Goal: Communication & Community: Ask a question

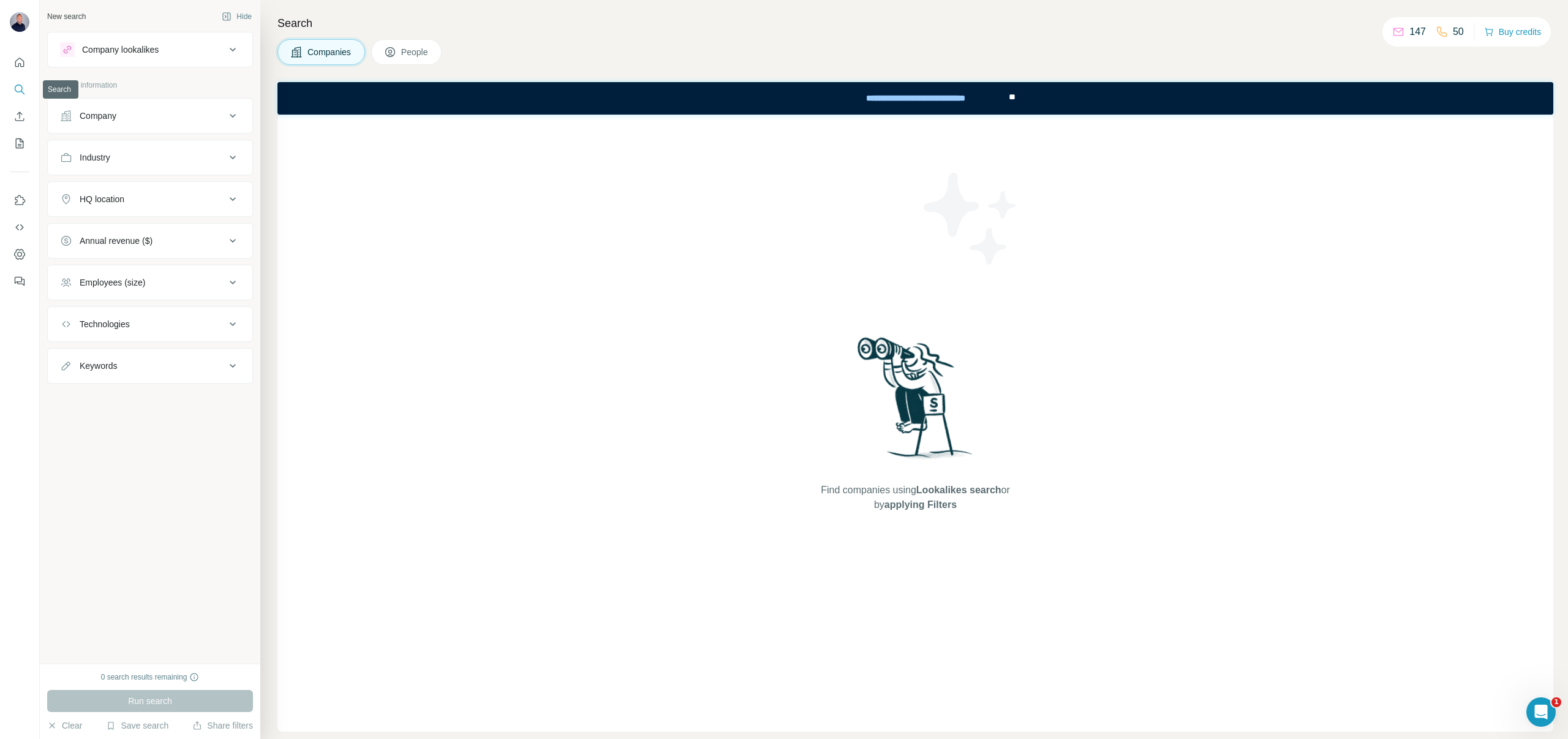
click at [20, 93] on icon "Search" at bounding box center [20, 89] width 12 height 12
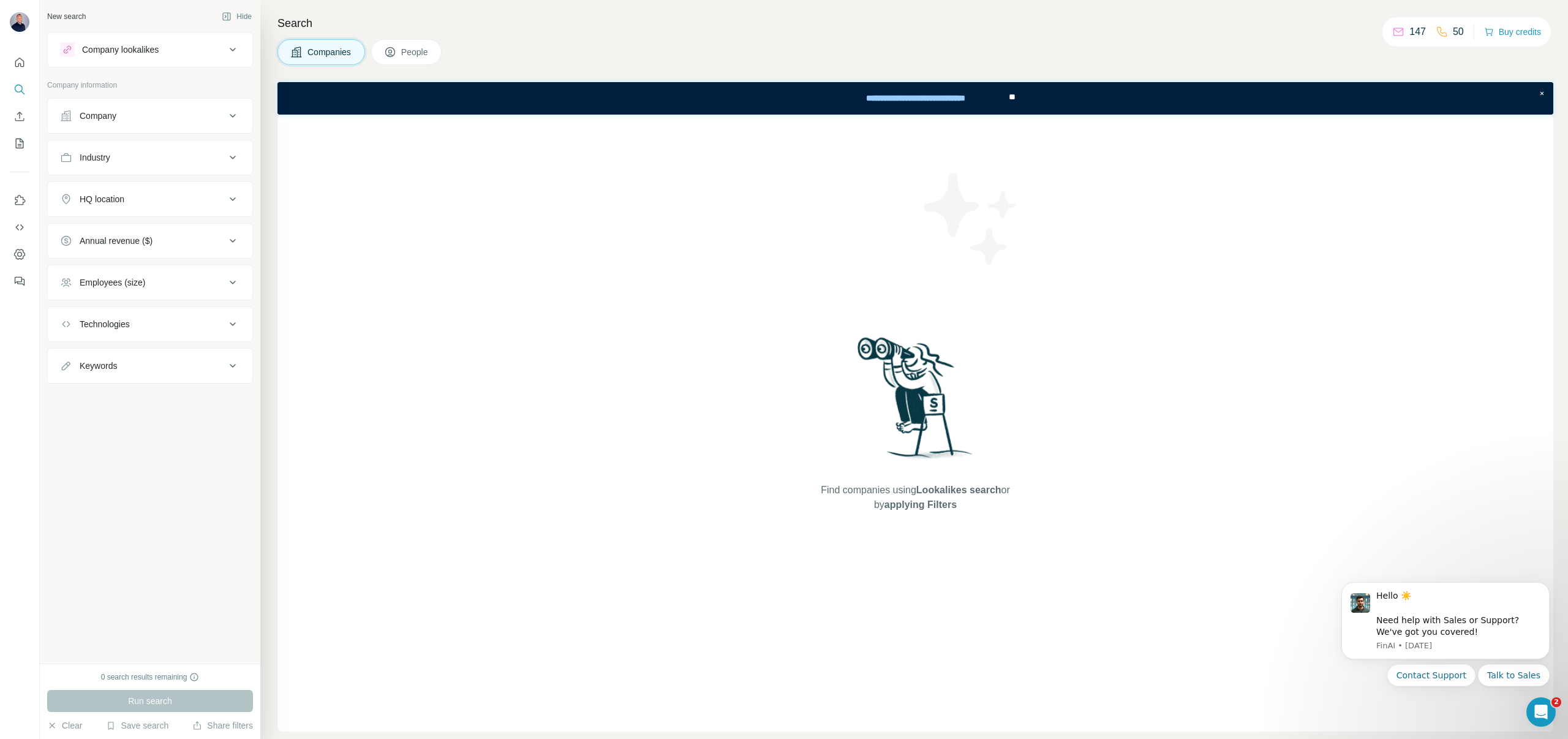
click at [129, 692] on div "Run search" at bounding box center [150, 701] width 205 height 22
click at [21, 84] on icon "Search" at bounding box center [20, 89] width 12 height 12
click at [1543, 587] on icon "Dismiss notification" at bounding box center [1546, 586] width 7 height 7
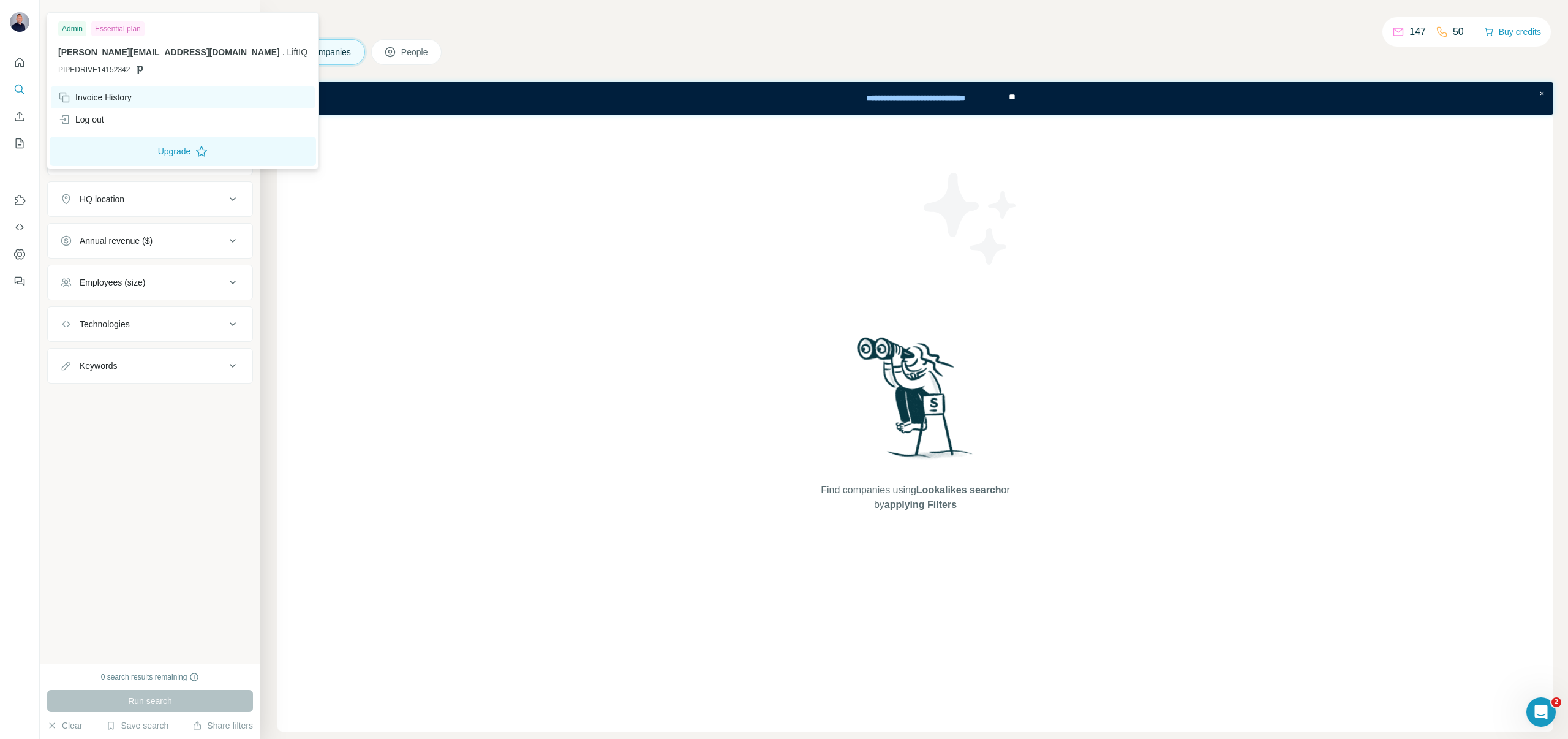
click at [85, 98] on div "Invoice History" at bounding box center [95, 97] width 73 height 12
click at [94, 96] on div "Invoice History" at bounding box center [95, 97] width 73 height 12
click at [92, 98] on div "Invoice History" at bounding box center [95, 97] width 73 height 12
click at [91, 120] on div "Log out" at bounding box center [81, 119] width 46 height 12
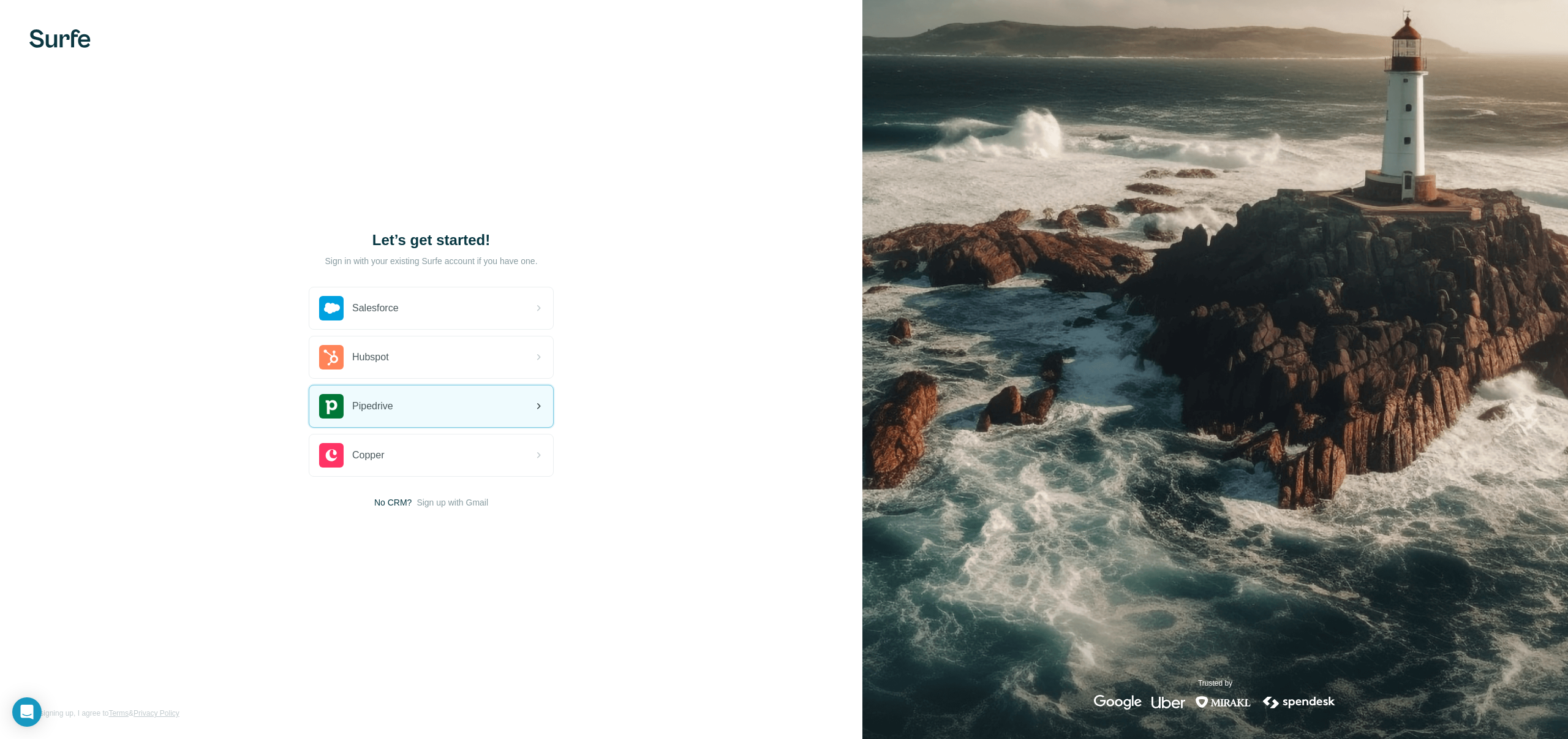
click at [381, 406] on span "Pipedrive" at bounding box center [372, 406] width 41 height 14
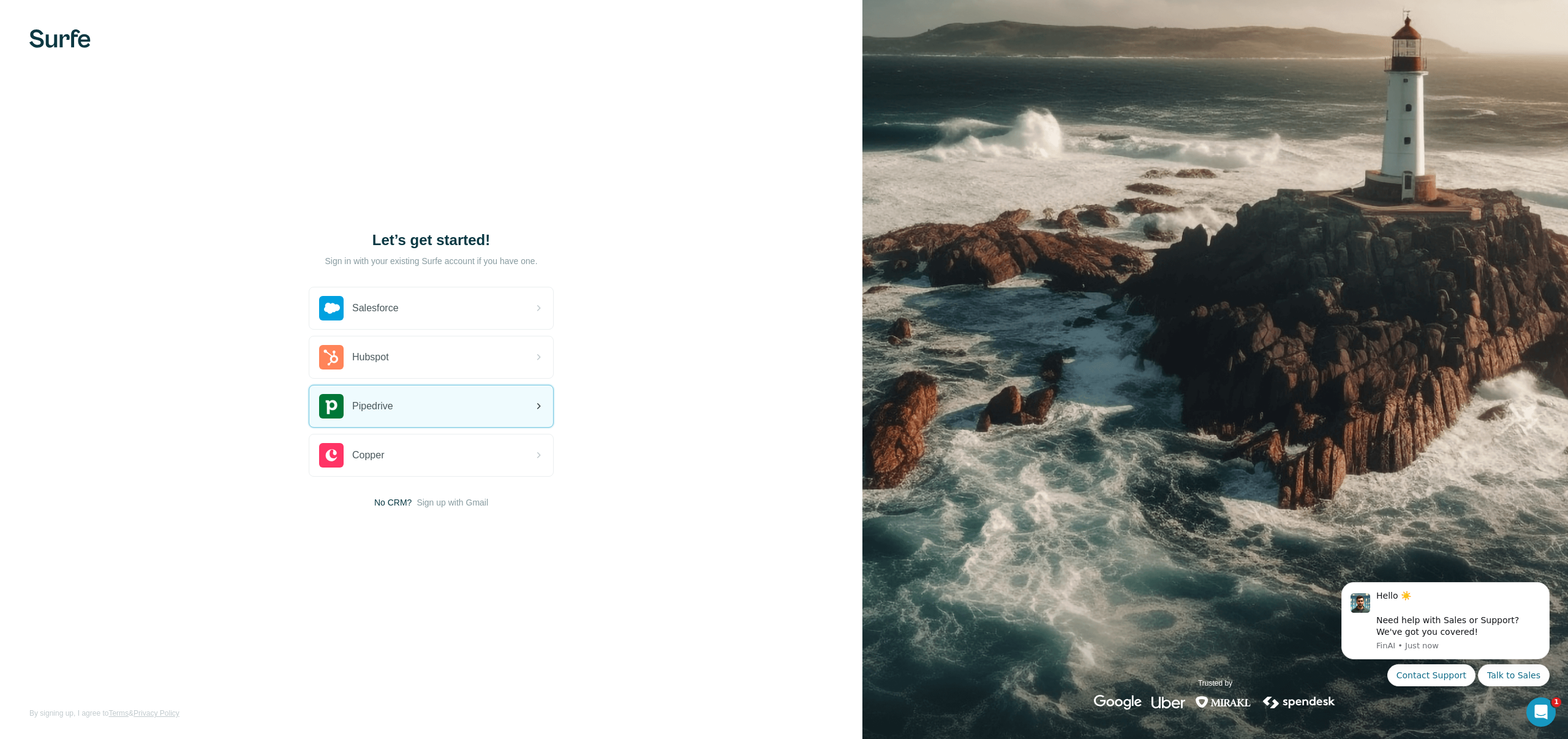
click at [391, 408] on span "Pipedrive" at bounding box center [372, 406] width 41 height 14
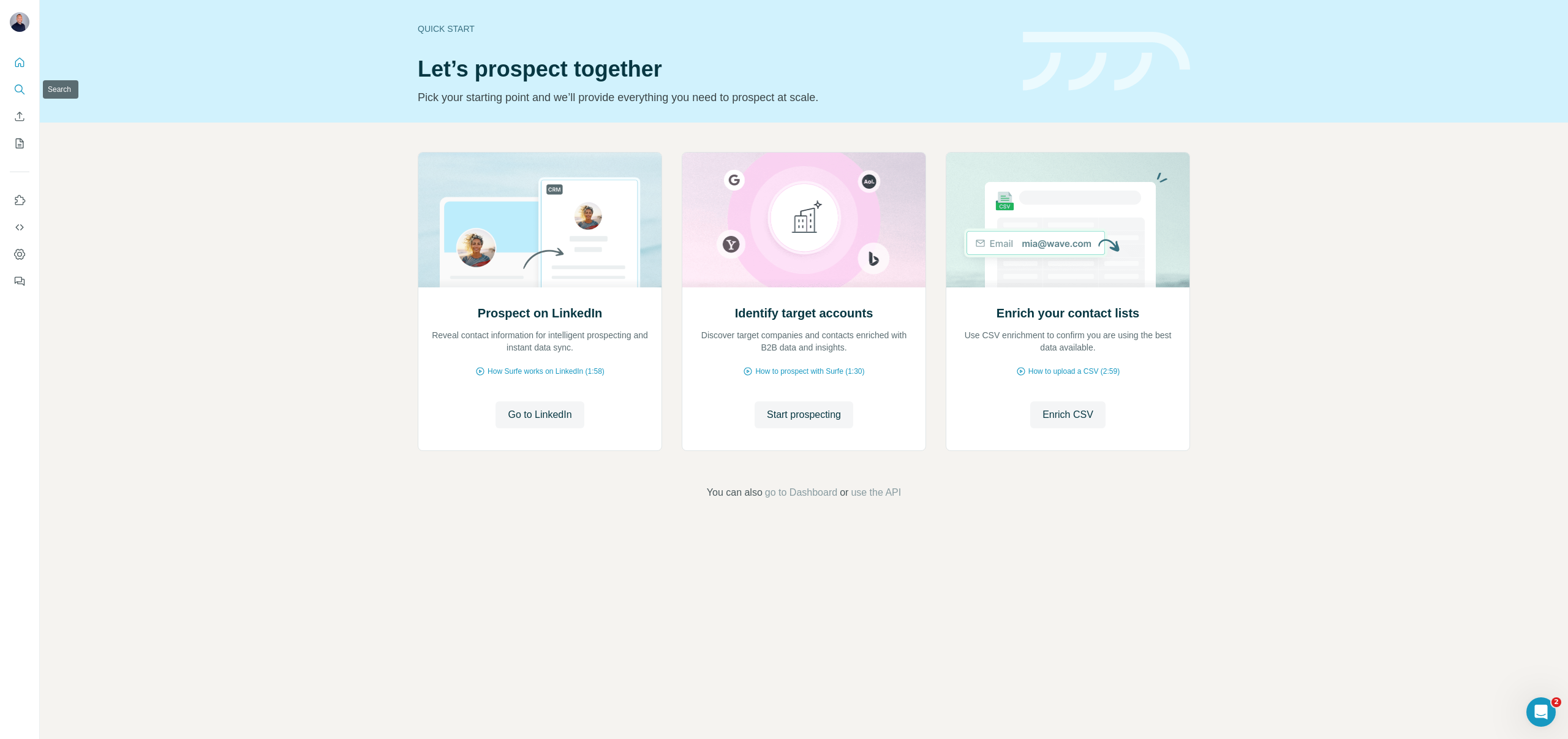
click at [22, 91] on icon "Search" at bounding box center [20, 89] width 12 height 12
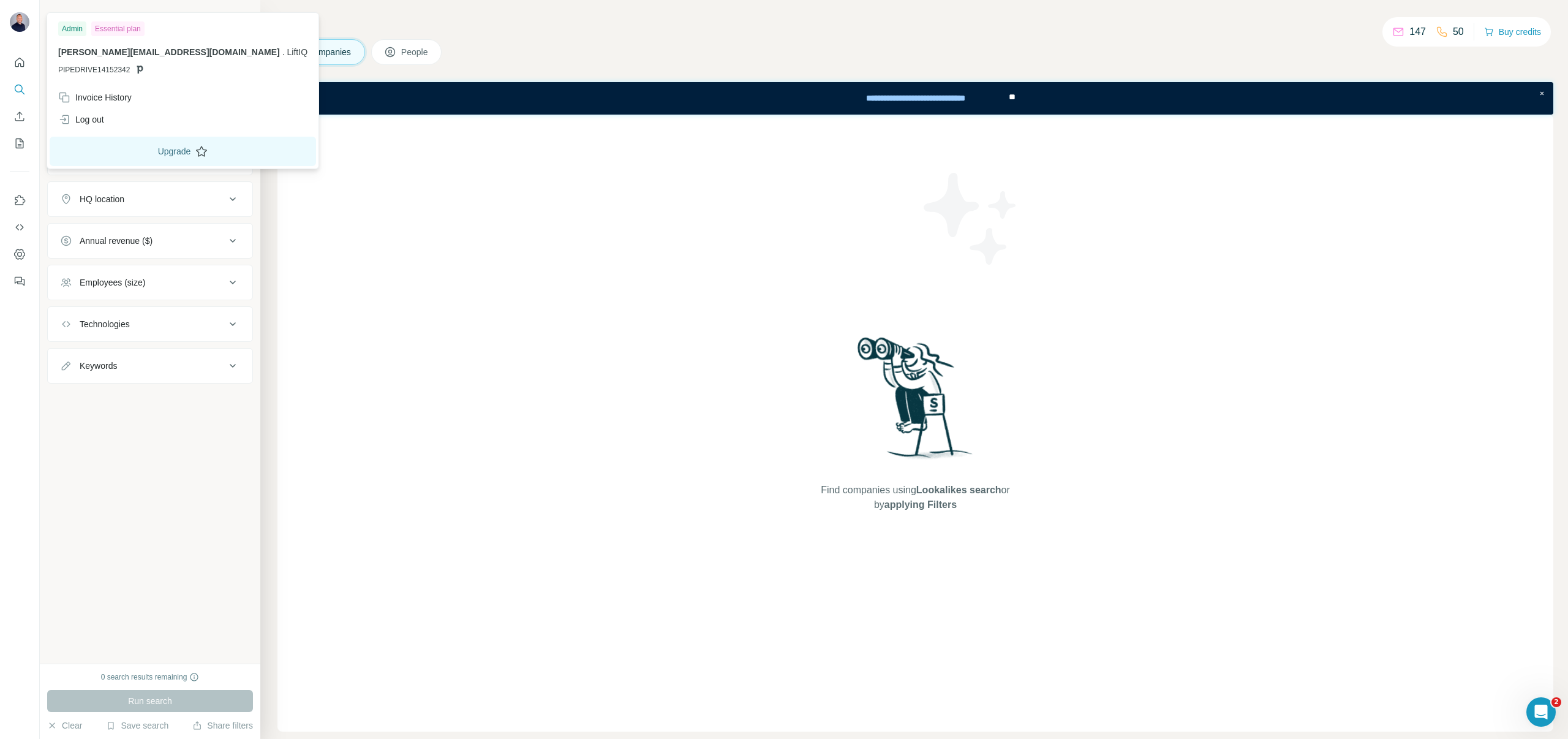
click at [124, 152] on button "Upgrade" at bounding box center [183, 151] width 266 height 29
drag, startPoint x: 186, startPoint y: 52, endPoint x: 58, endPoint y: 47, distance: 128.1
click at [58, 47] on p "[PERSON_NAME][EMAIL_ADDRESS][DOMAIN_NAME] . LiftIQ" at bounding box center [183, 52] width 249 height 12
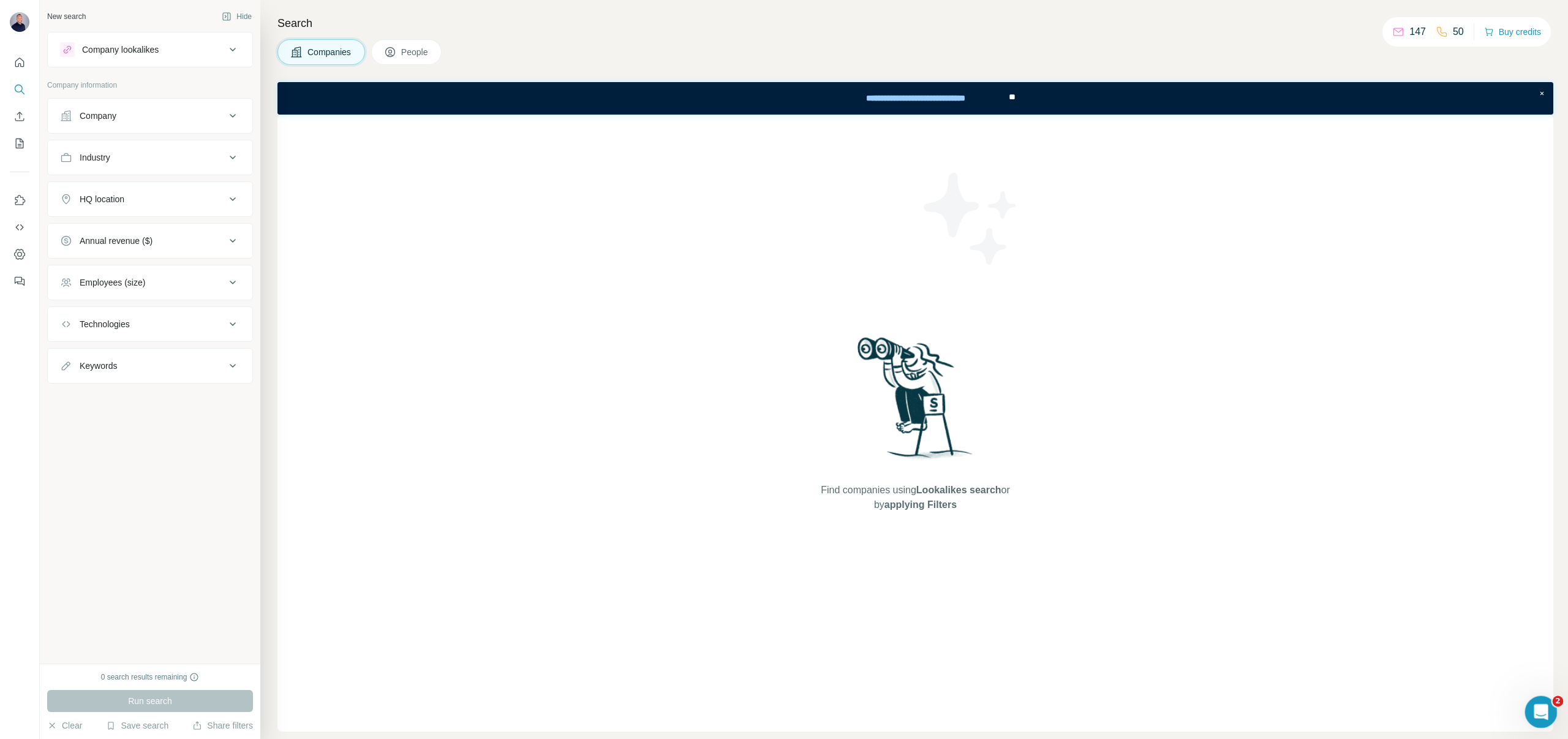
click at [1539, 717] on icon "Open Intercom Messenger" at bounding box center [1539, 710] width 20 height 20
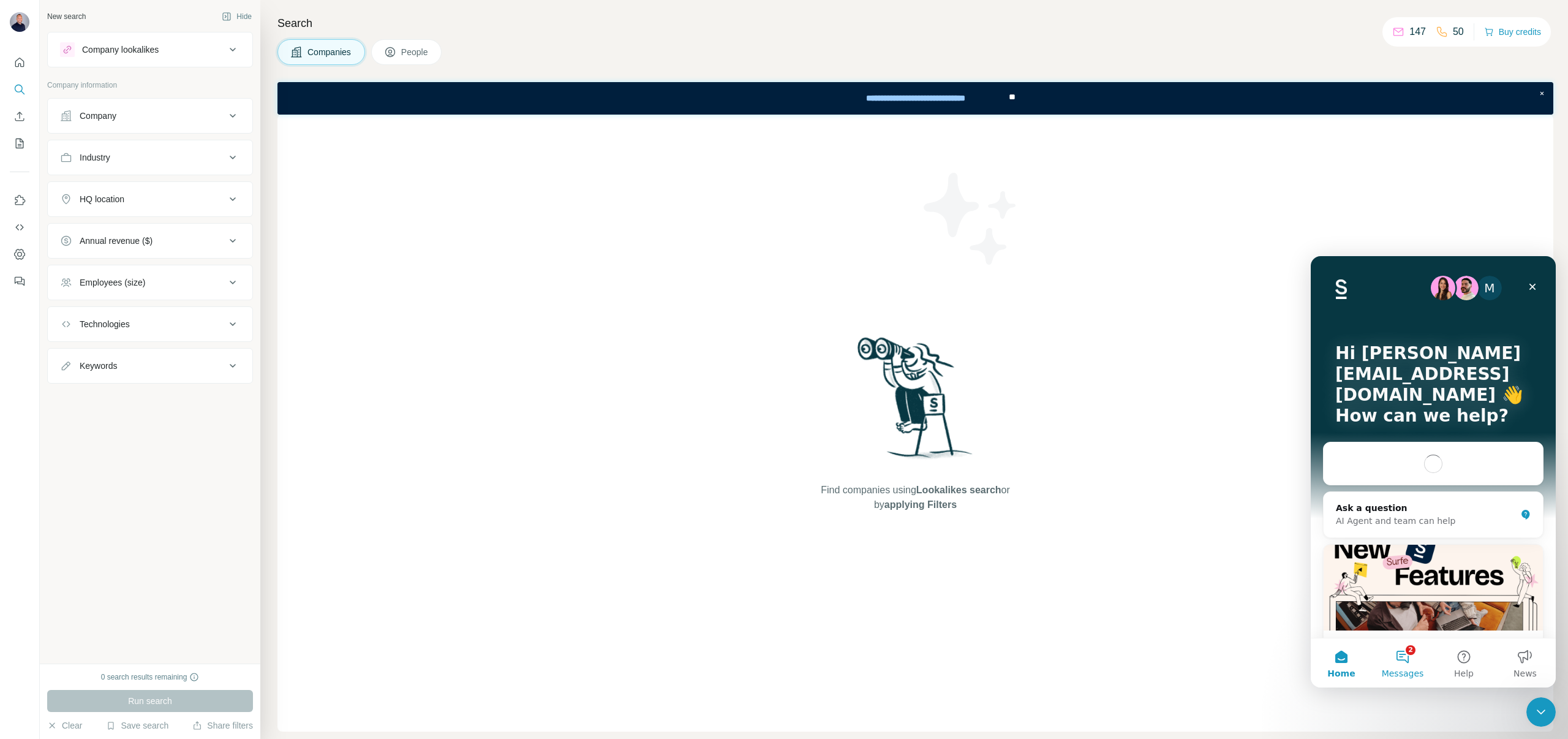
click at [1405, 653] on button "2 Messages" at bounding box center [1402, 662] width 62 height 49
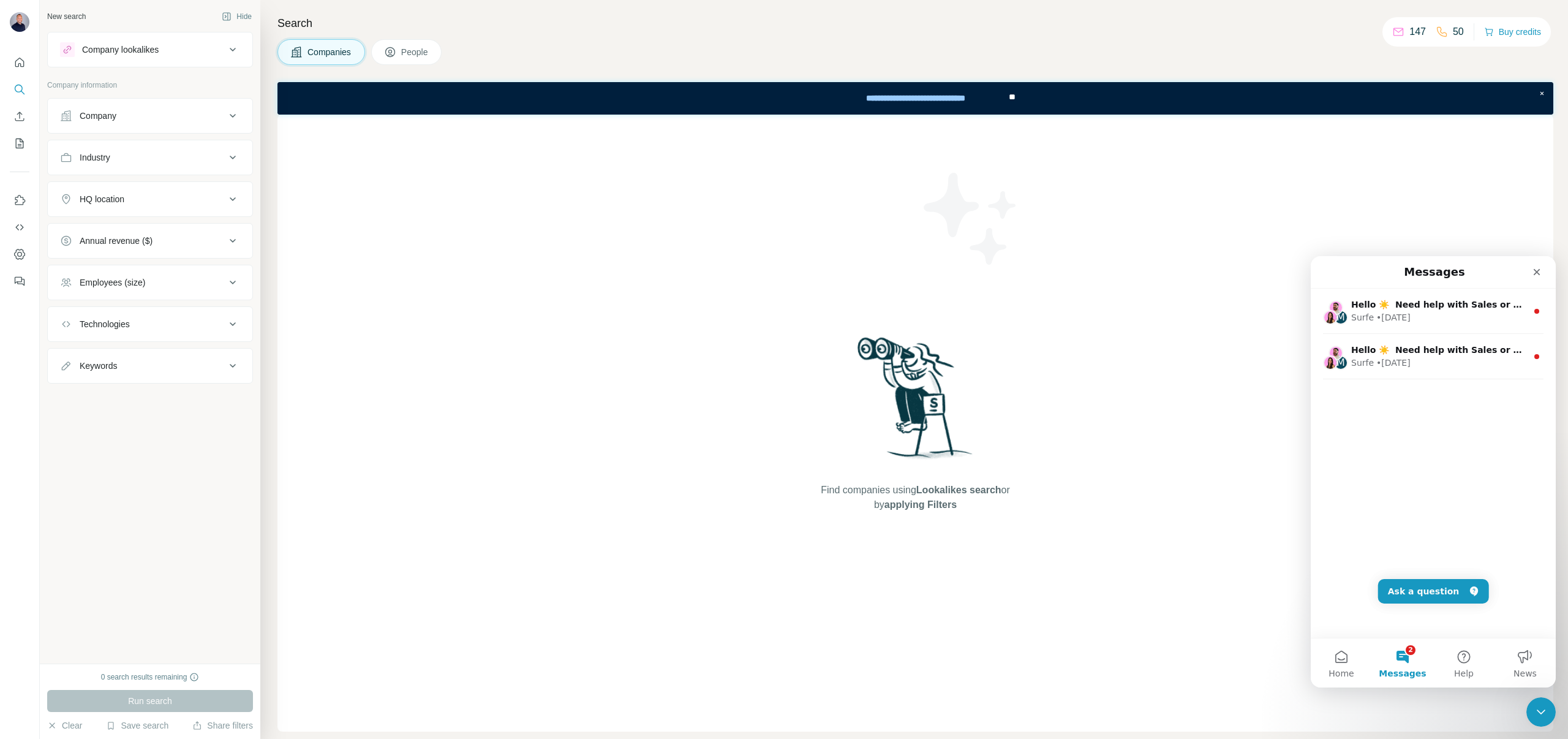
click at [1412, 588] on button "Ask a question" at bounding box center [1433, 590] width 111 height 24
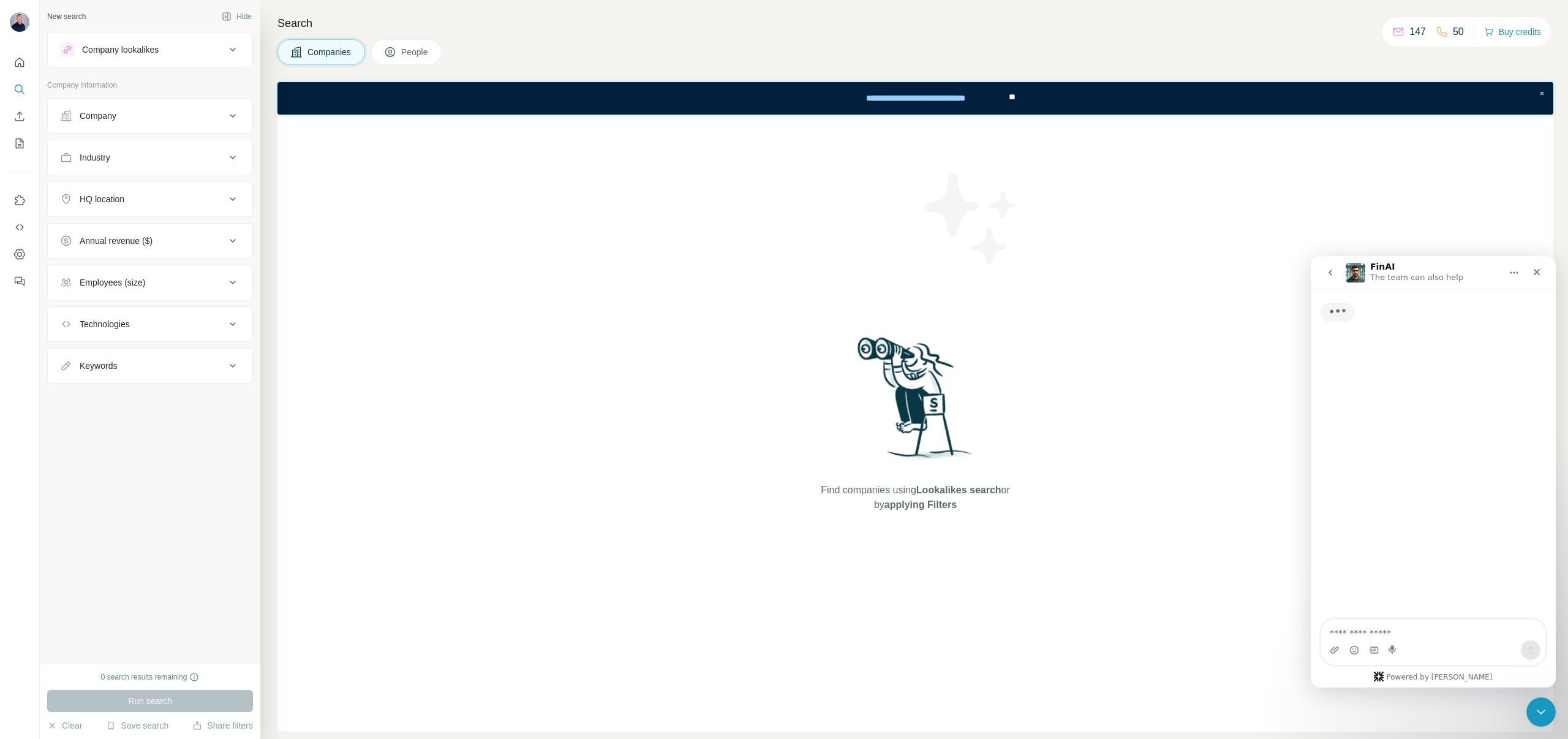
click at [1352, 631] on textarea "Ask a question…" at bounding box center [1433, 630] width 224 height 21
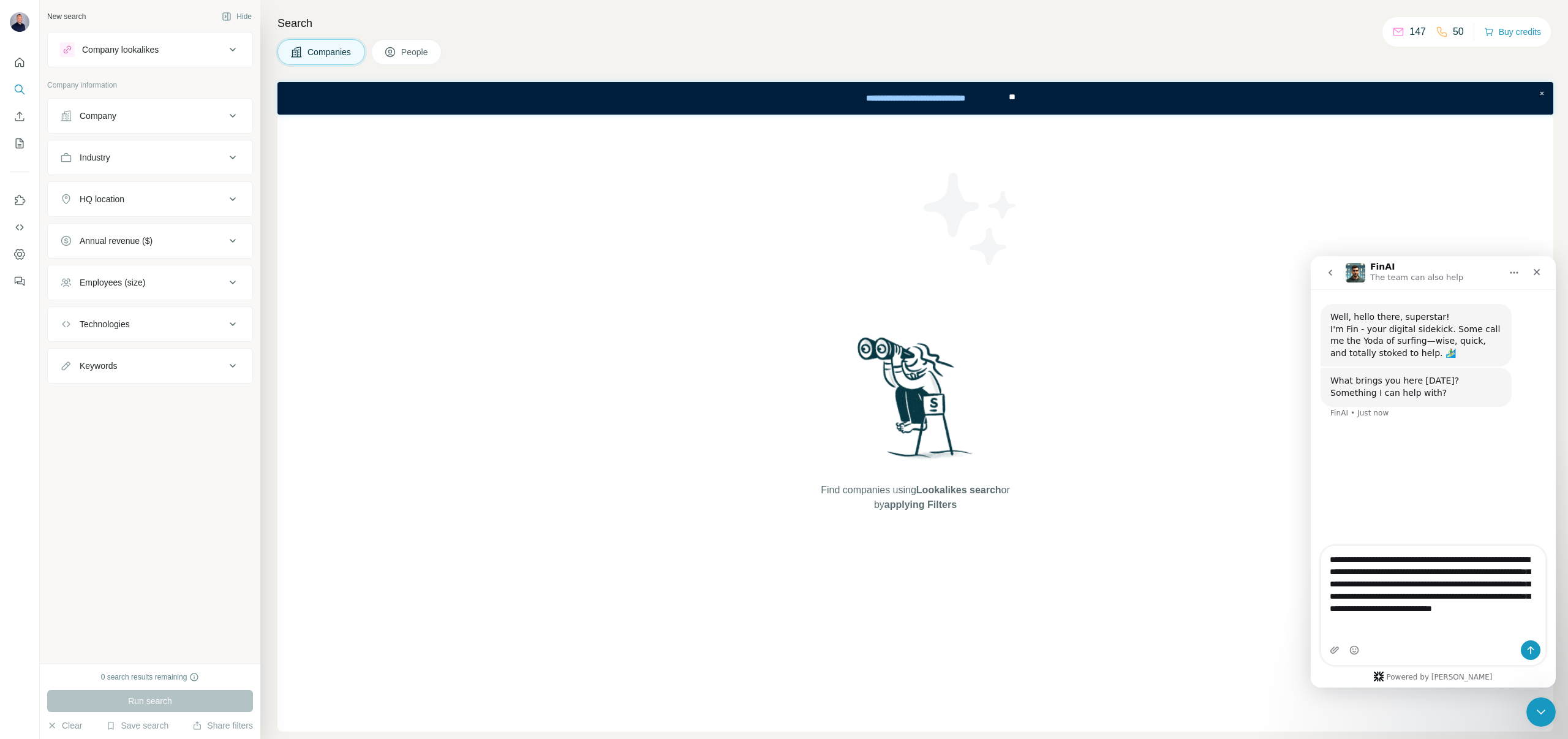
type textarea "**********"
click at [1530, 647] on icon "Send a message…" at bounding box center [1531, 650] width 7 height 8
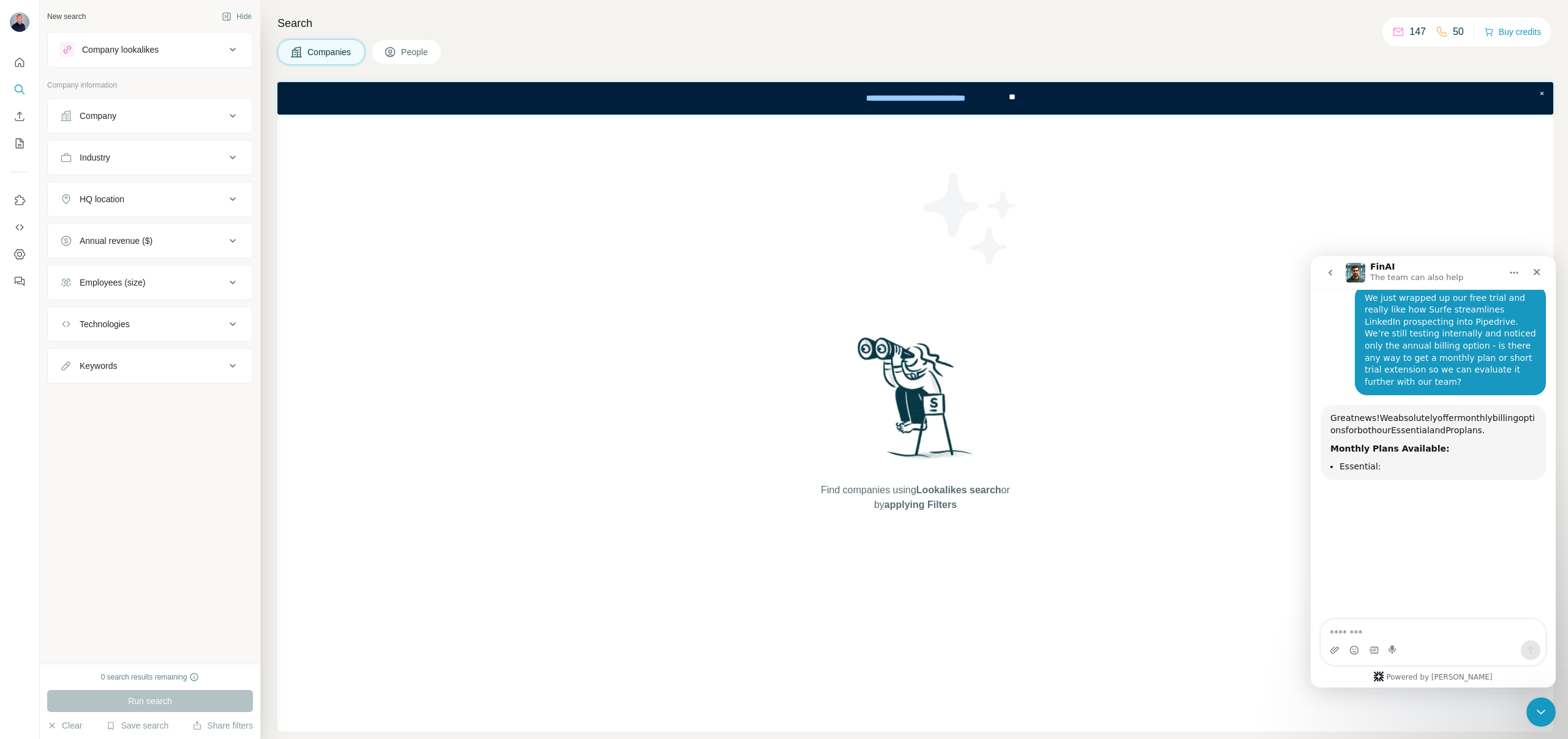
scroll to position [130, 0]
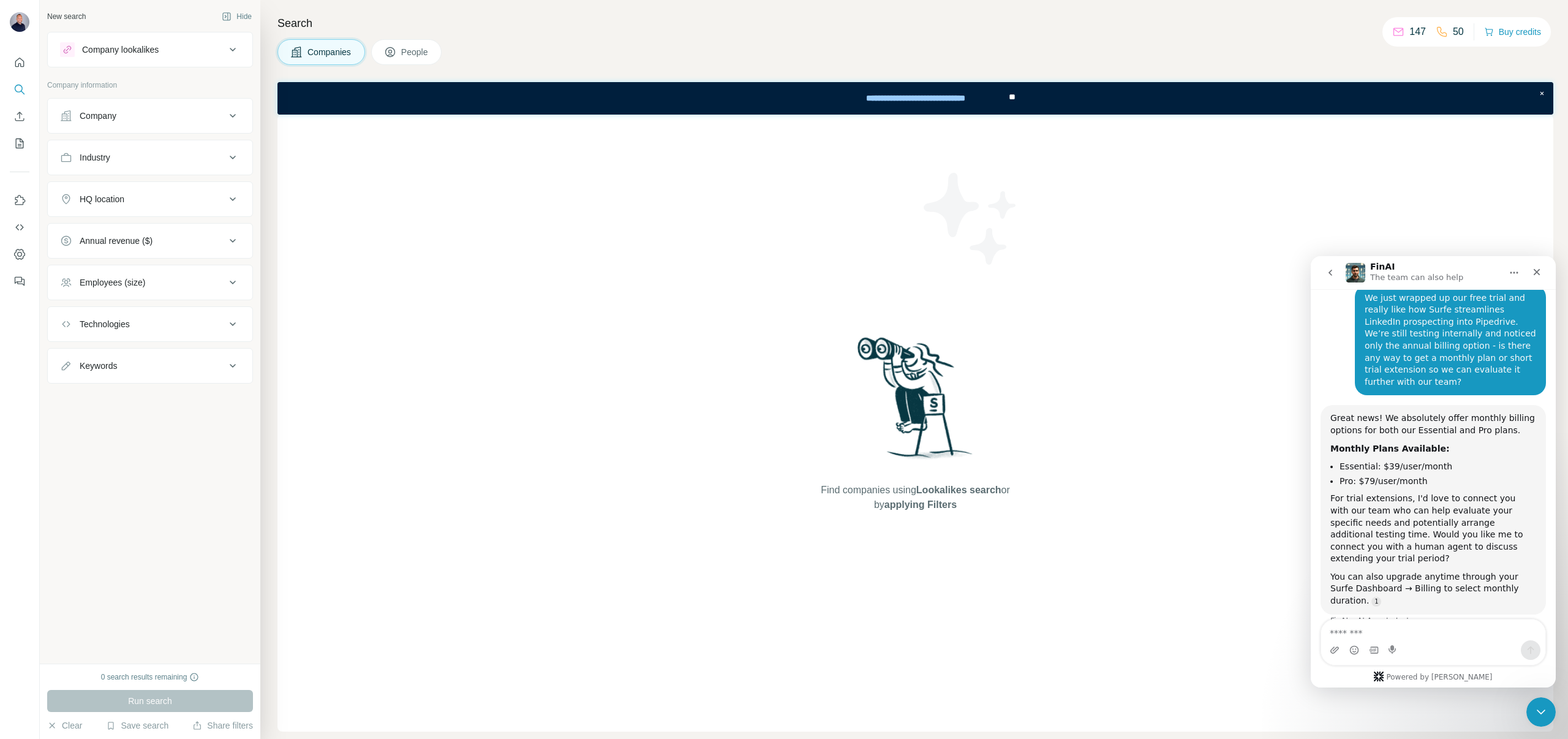
click at [1397, 551] on div "For trial extensions, I'd love to connect you with our team who can help evalua…" at bounding box center [1433, 528] width 205 height 72
click at [1358, 628] on textarea "Message…" at bounding box center [1433, 630] width 224 height 21
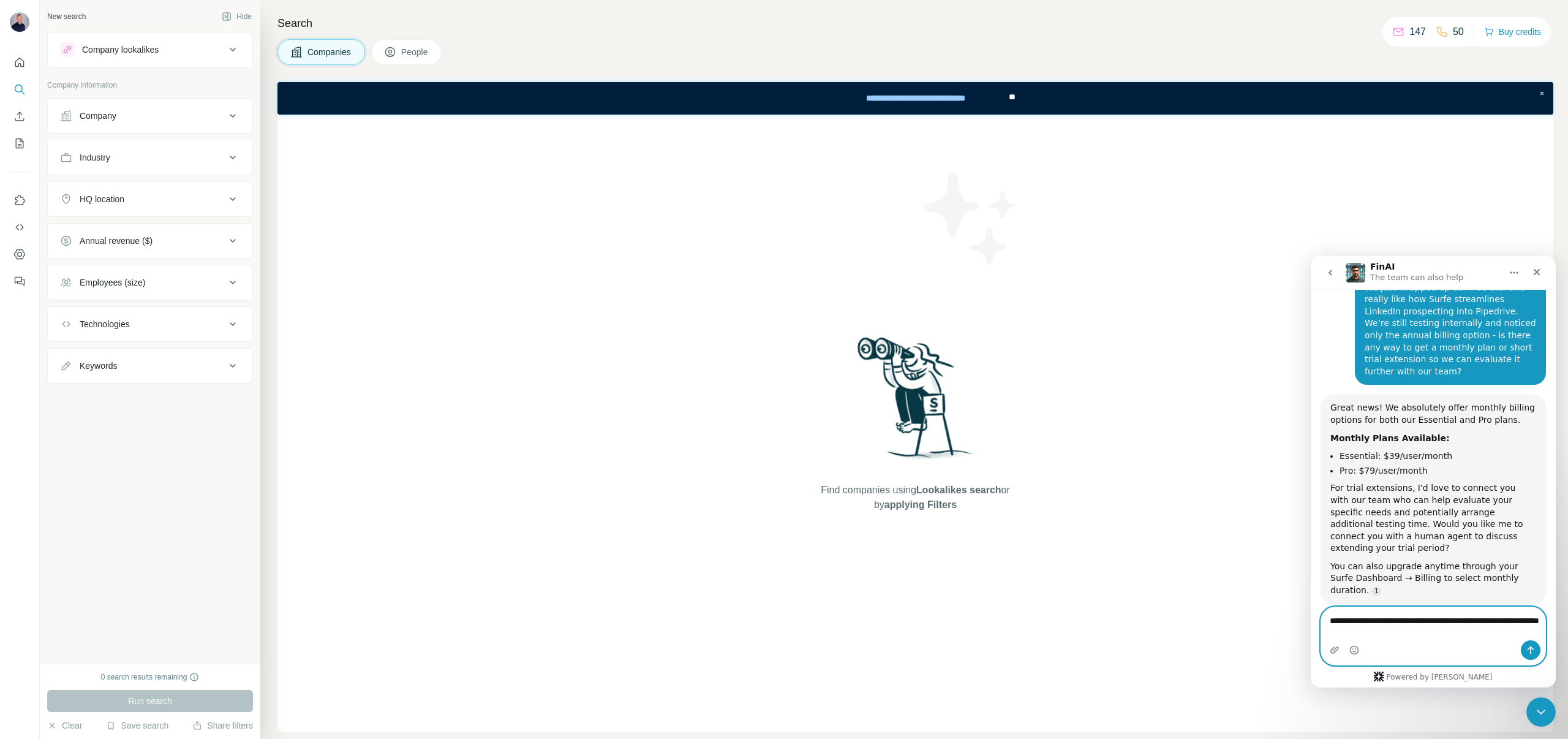
drag, startPoint x: 1411, startPoint y: 633, endPoint x: 1316, endPoint y: 599, distance: 100.9
click at [1316, 599] on div "Well, hello there, superstar! I'm Fin - your digital sidekick. Some call me the…" at bounding box center [1433, 488] width 245 height 398
paste textarea "**********"
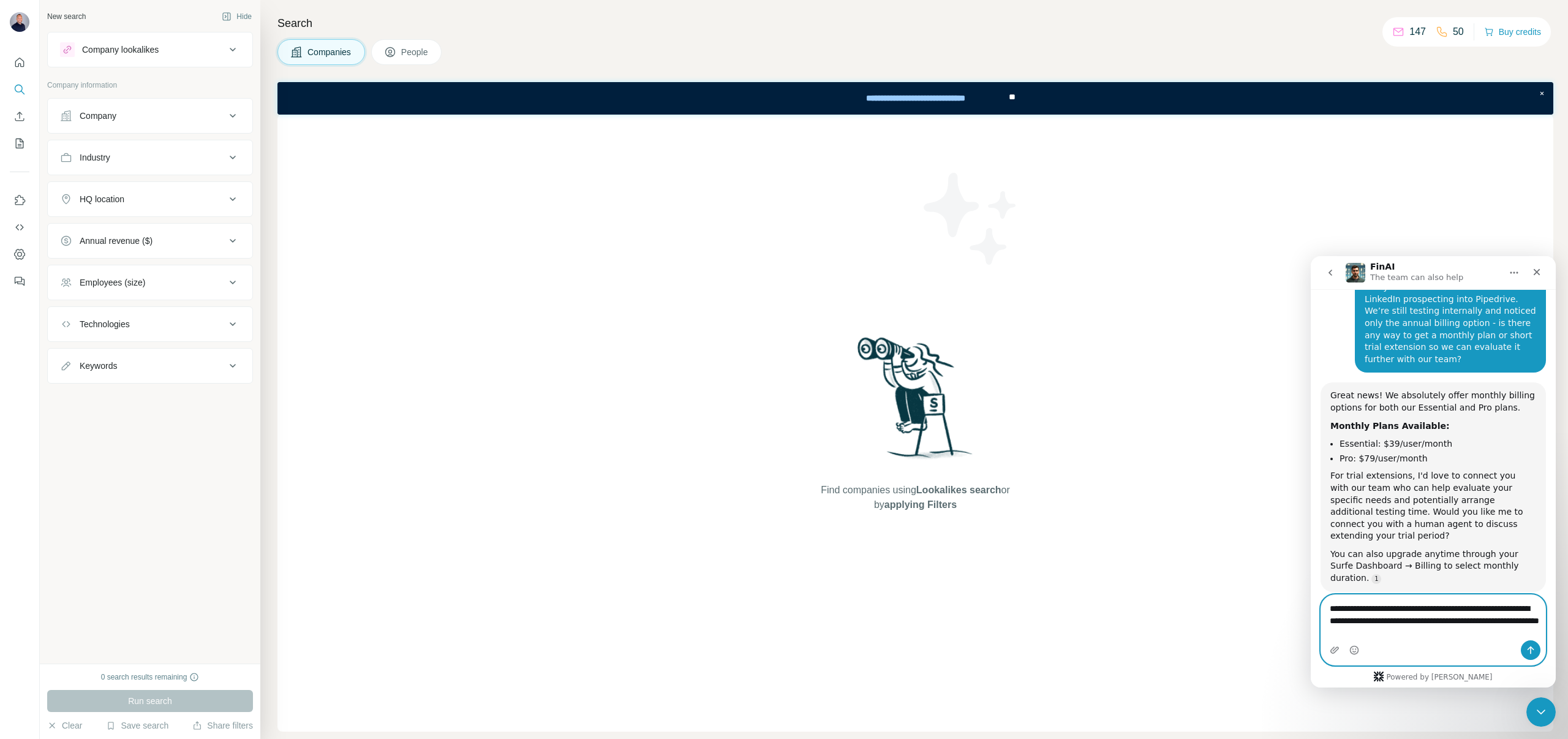
type textarea "**********"
click at [1529, 648] on icon "Send a message…" at bounding box center [1531, 650] width 7 height 8
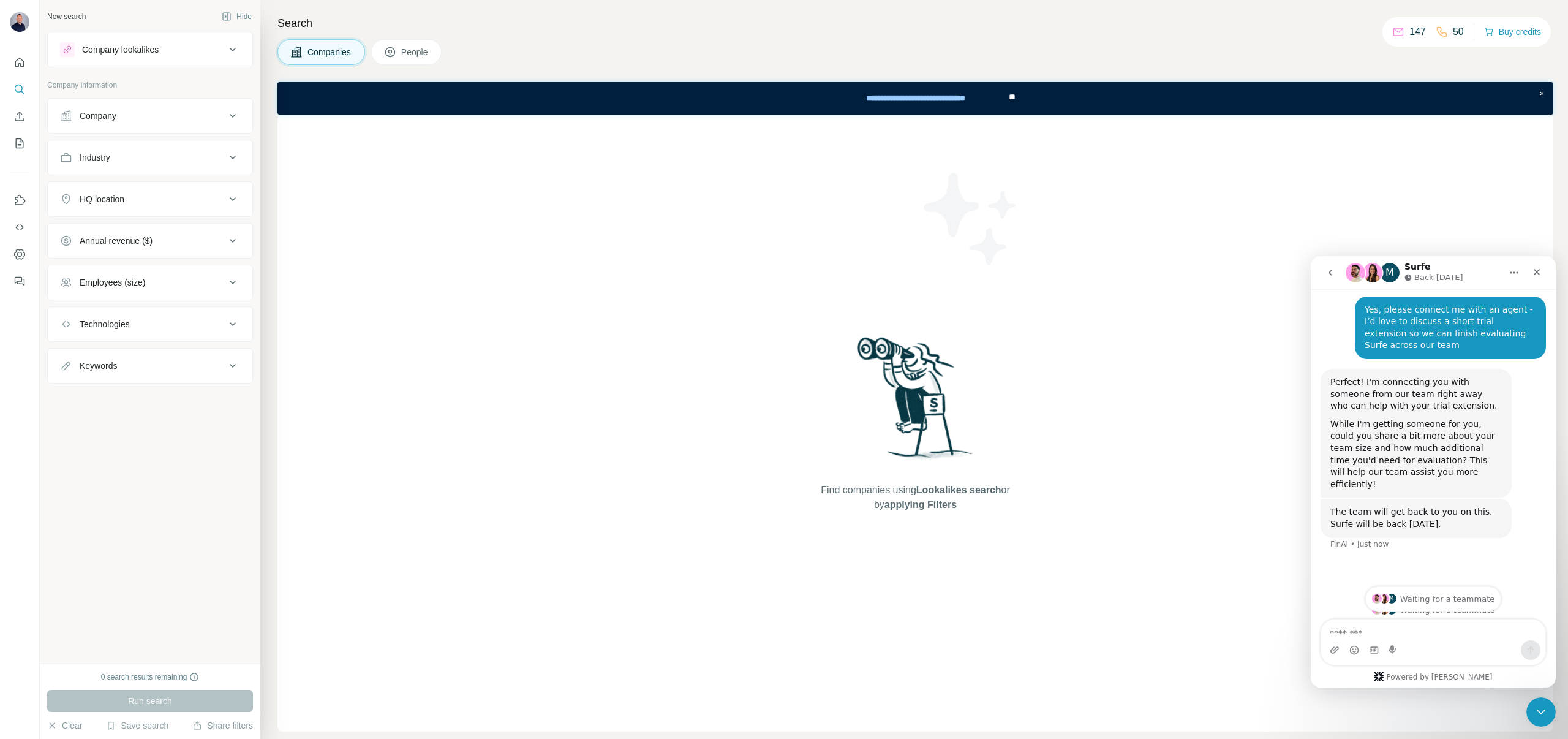
scroll to position [480, 0]
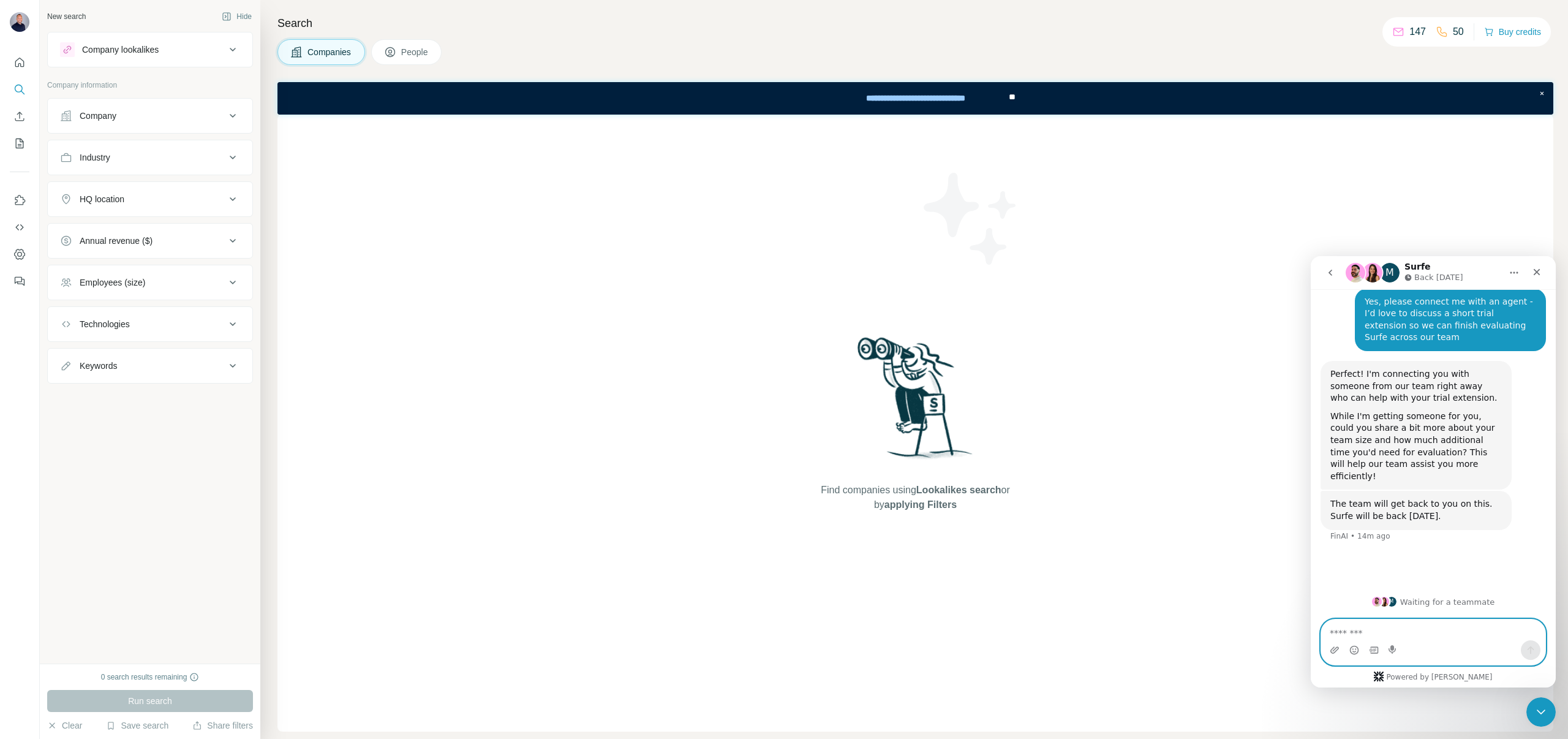
click at [1372, 632] on textarea "Message…" at bounding box center [1433, 630] width 224 height 21
type textarea "**********"
